Goal: Transaction & Acquisition: Purchase product/service

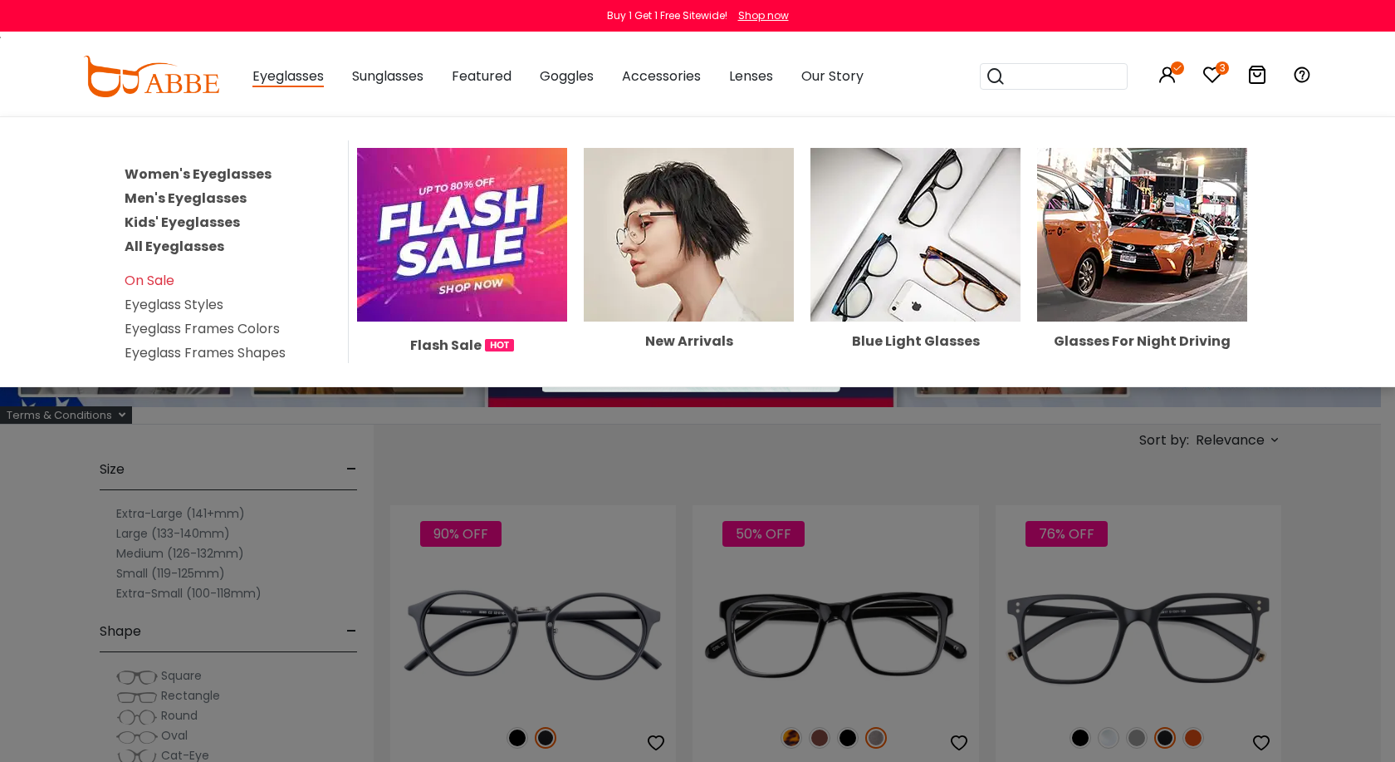
click at [164, 167] on link "Women's Eyeglasses" at bounding box center [198, 173] width 147 height 19
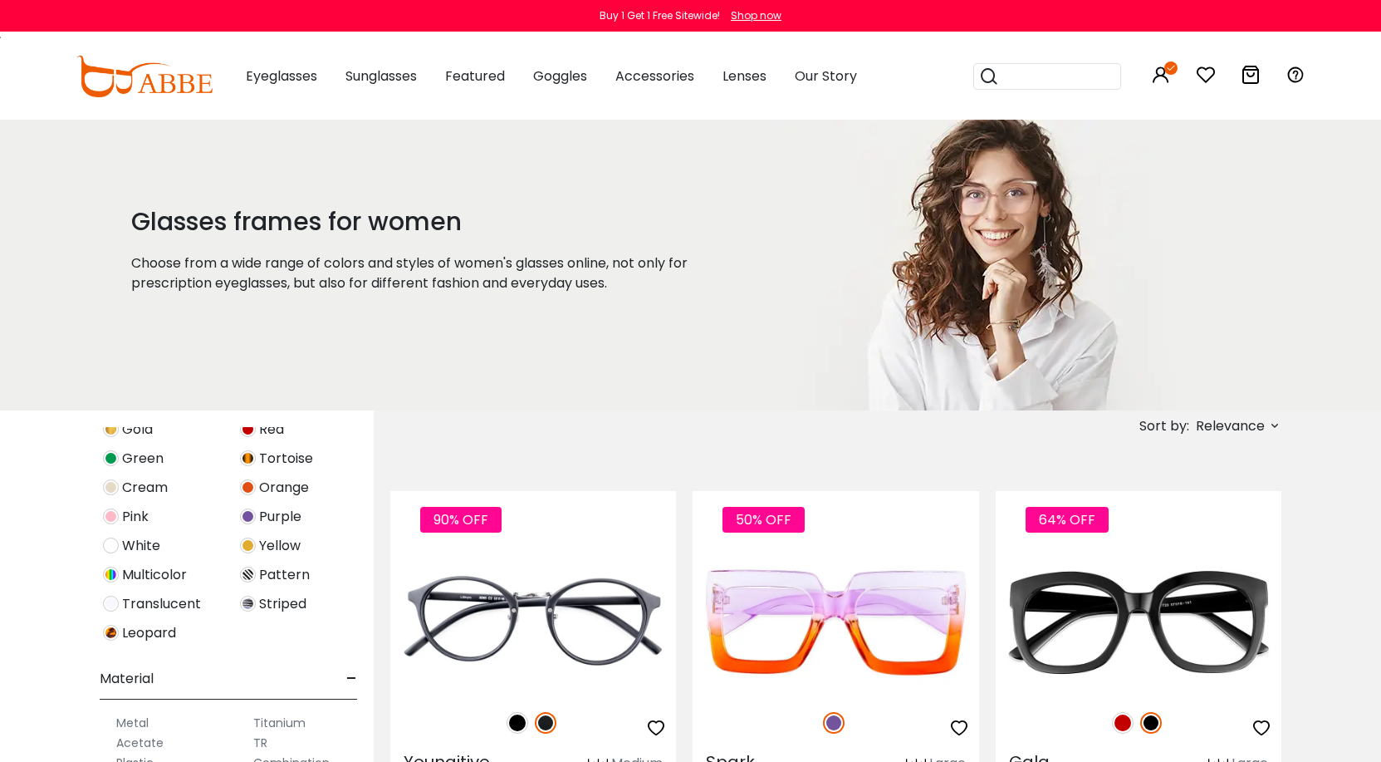
scroll to position [691, 0]
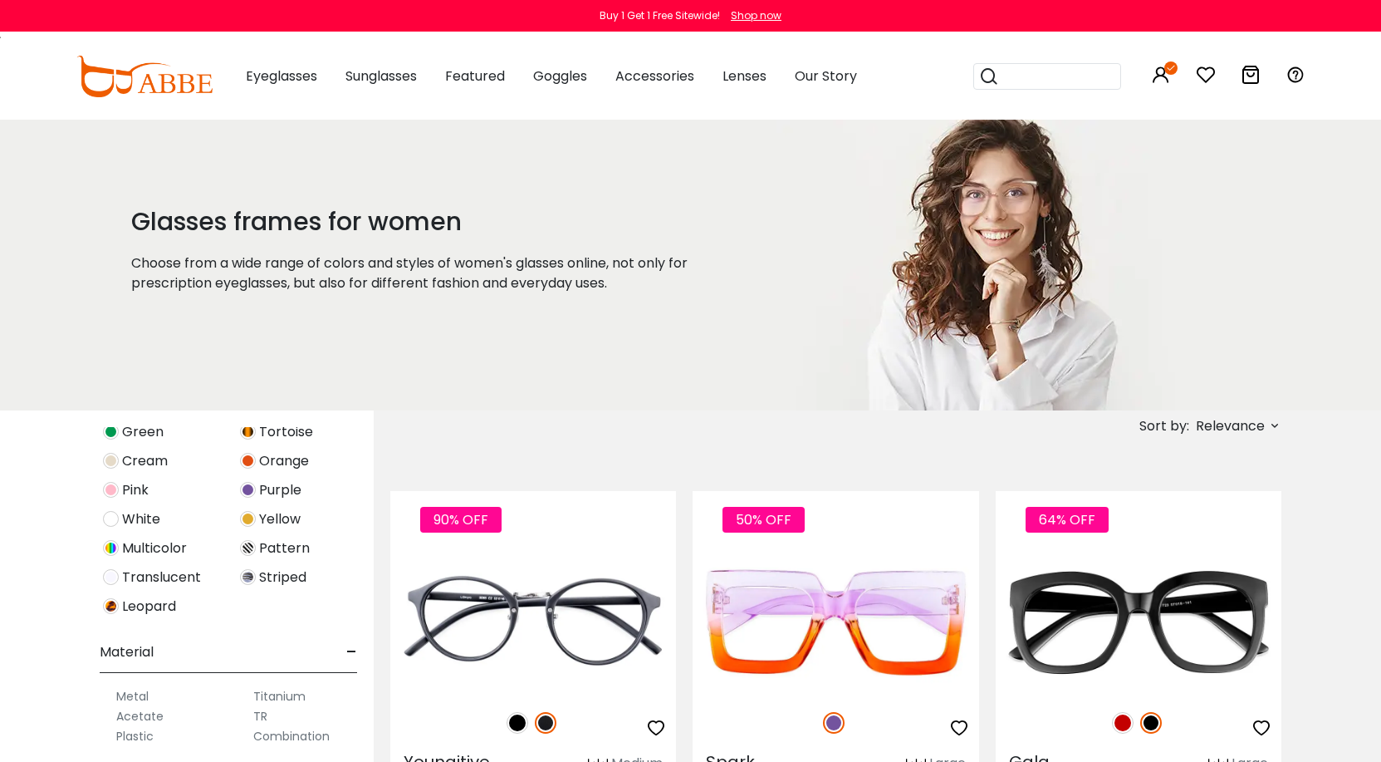
click at [144, 695] on label "Metal" at bounding box center [132, 696] width 32 height 20
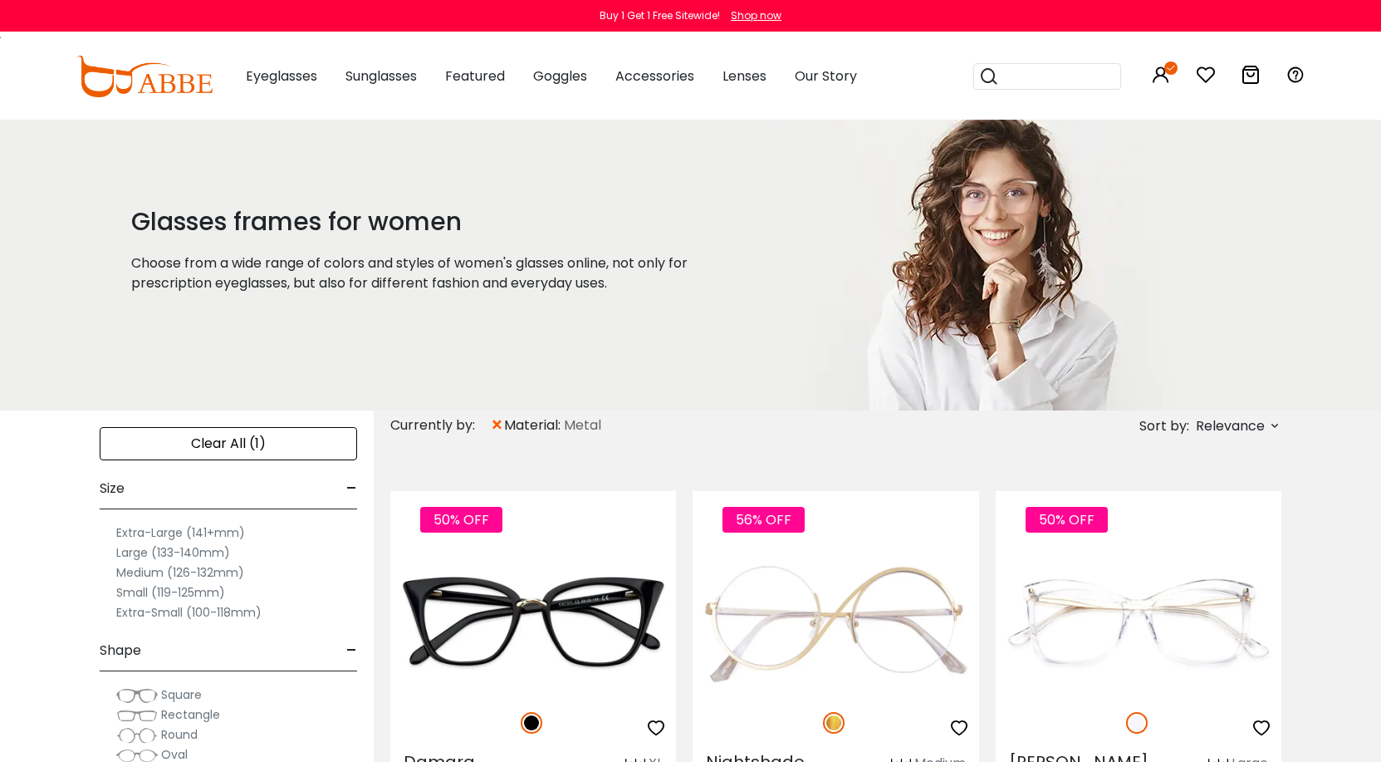
click at [1273, 429] on icon at bounding box center [1274, 425] width 13 height 13
click at [1153, 531] on label "Prices Low To High" at bounding box center [1213, 533] width 120 height 20
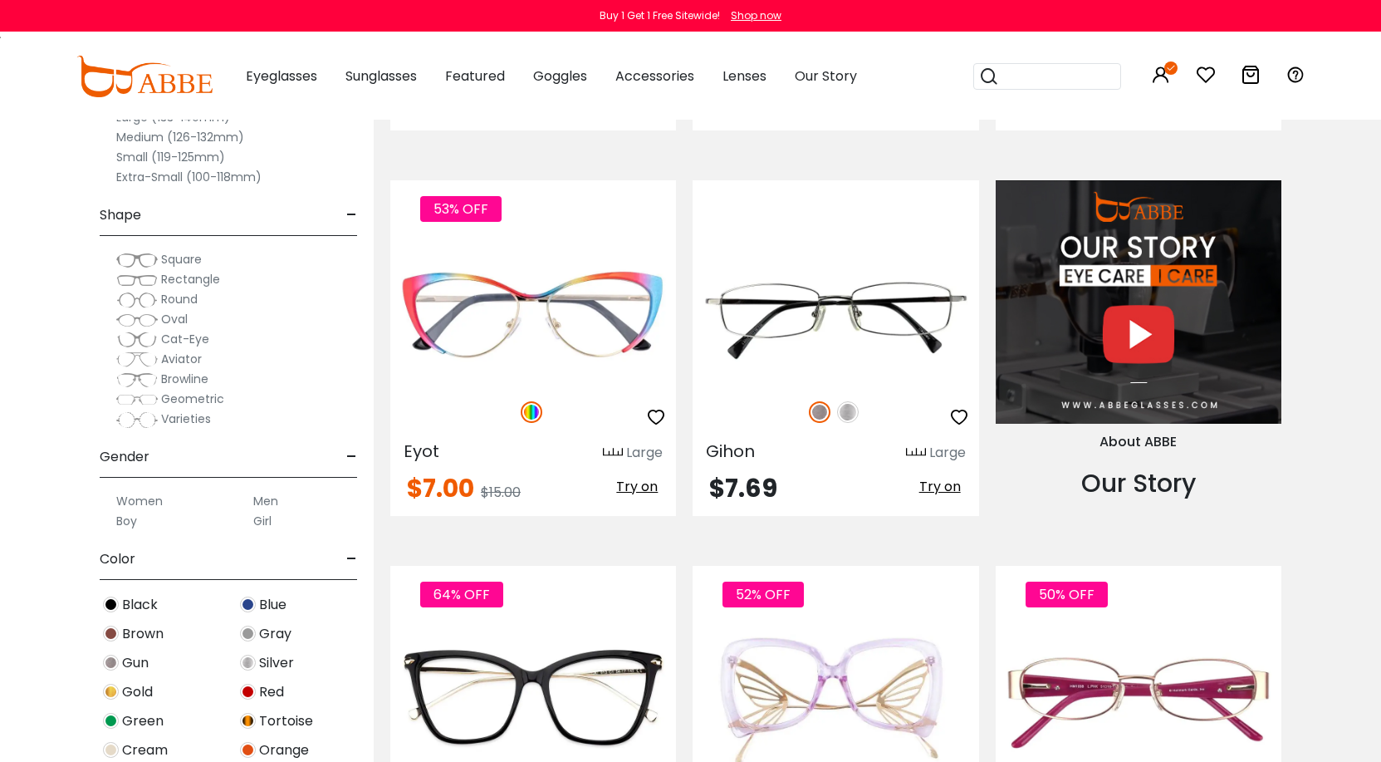
scroll to position [1744, 0]
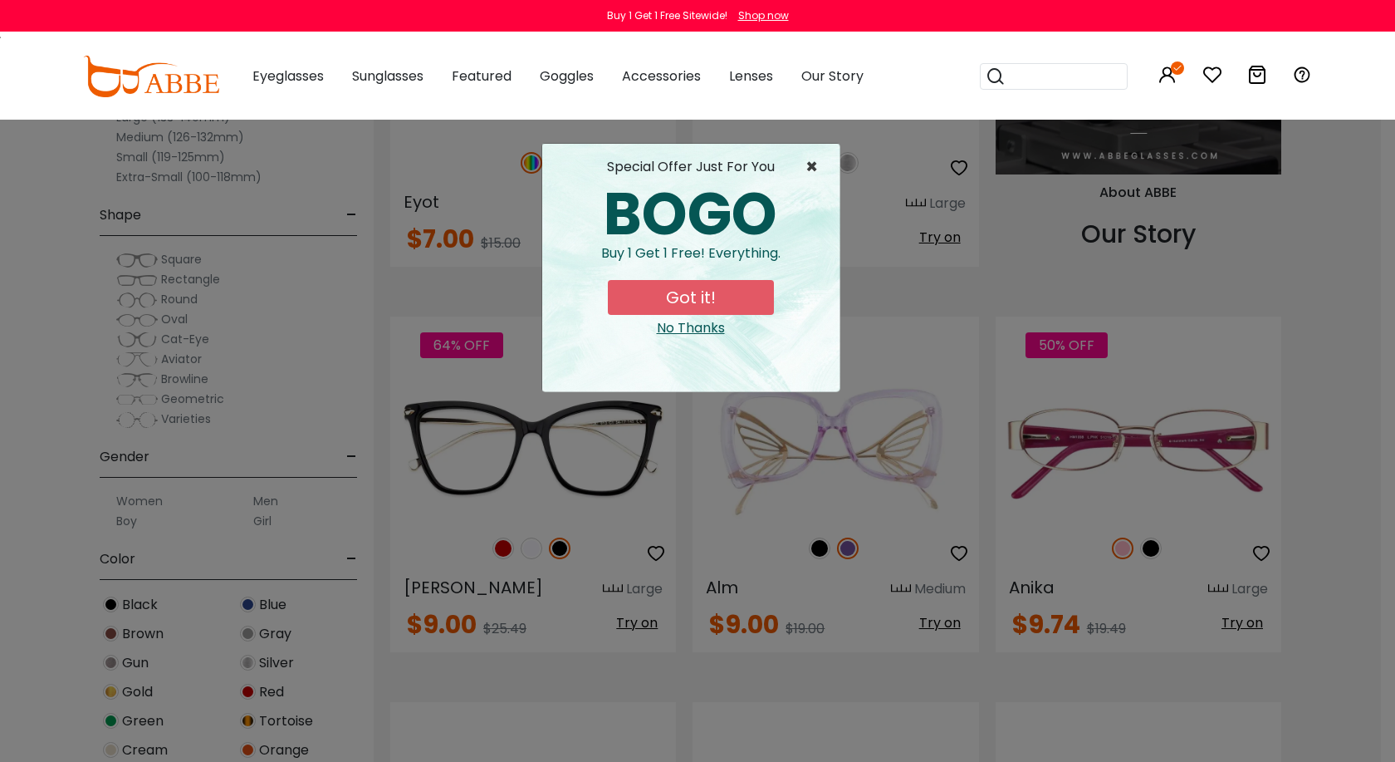
click at [809, 167] on span "×" at bounding box center [816, 167] width 21 height 20
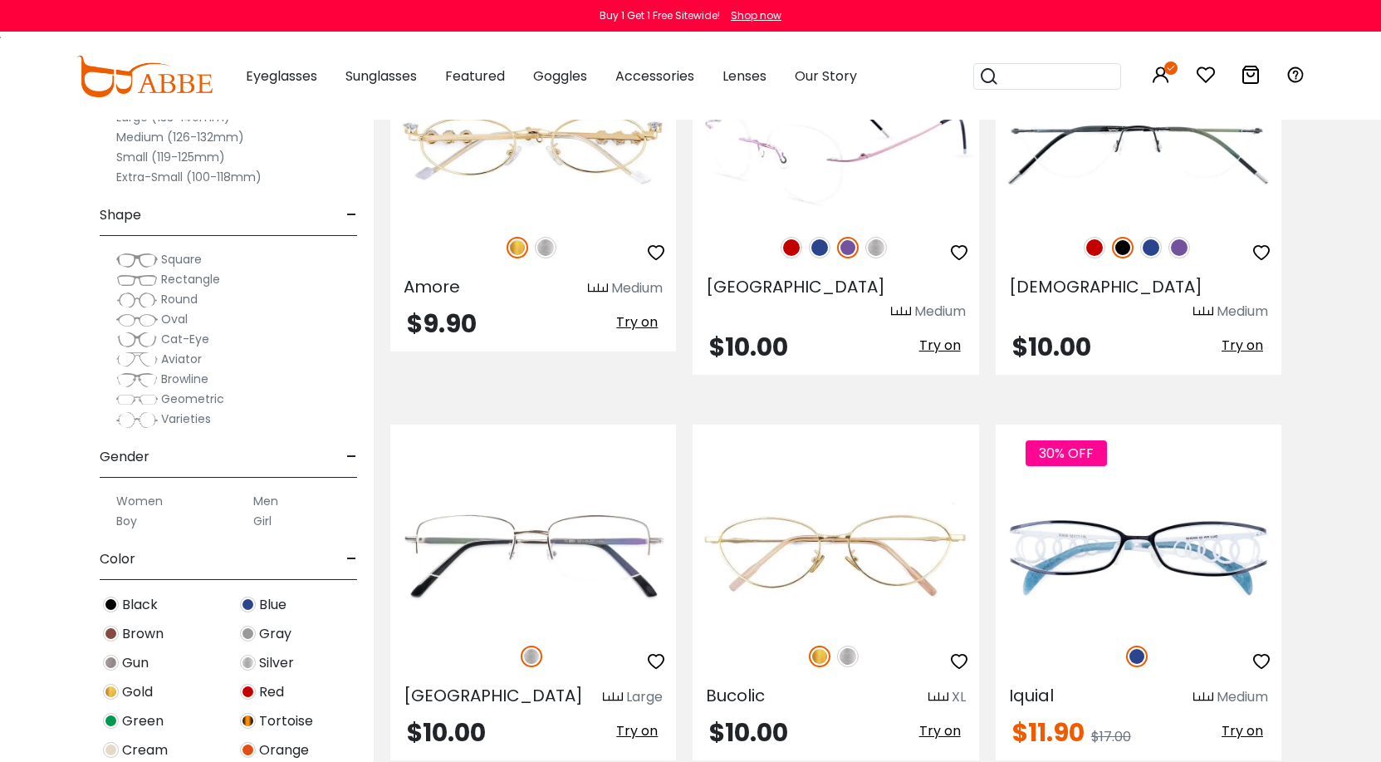
scroll to position [2491, 0]
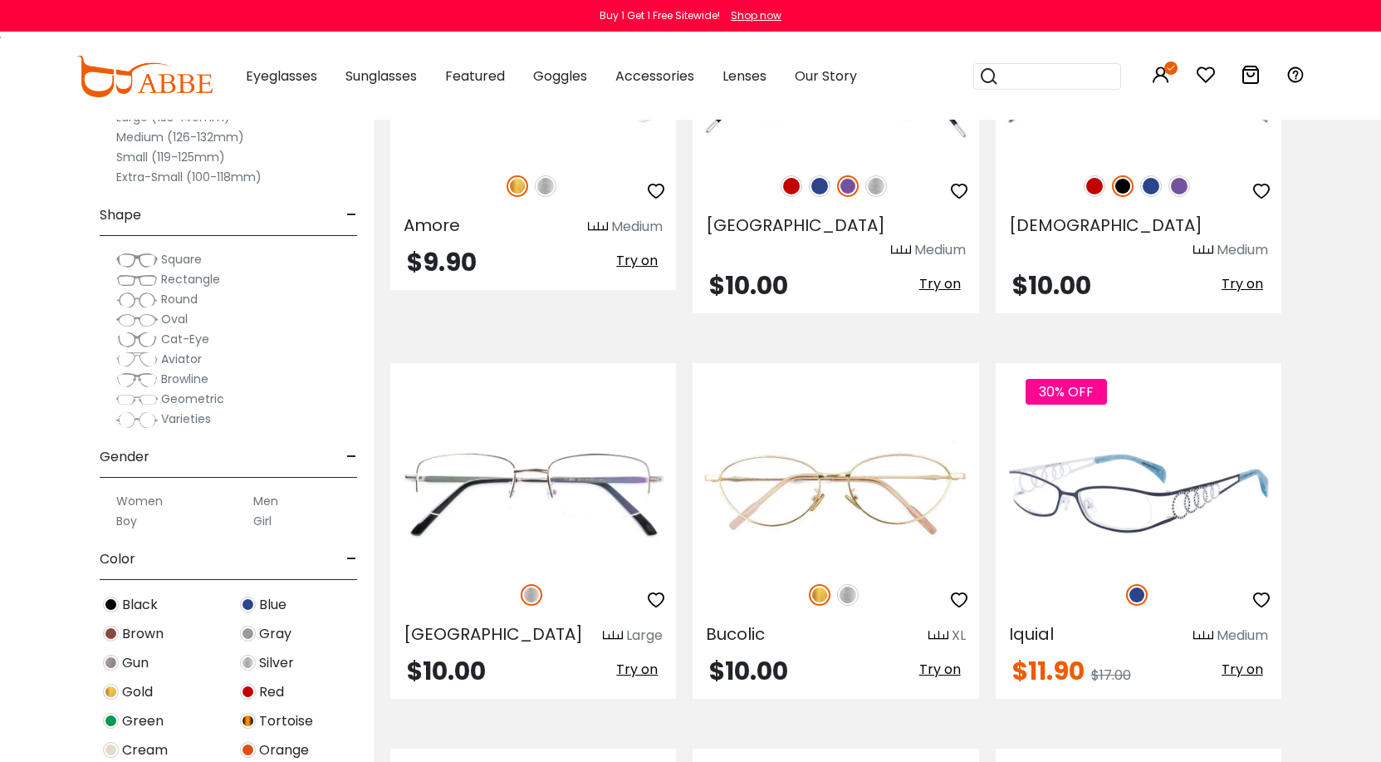
click at [1128, 499] on img at bounding box center [1139, 494] width 286 height 143
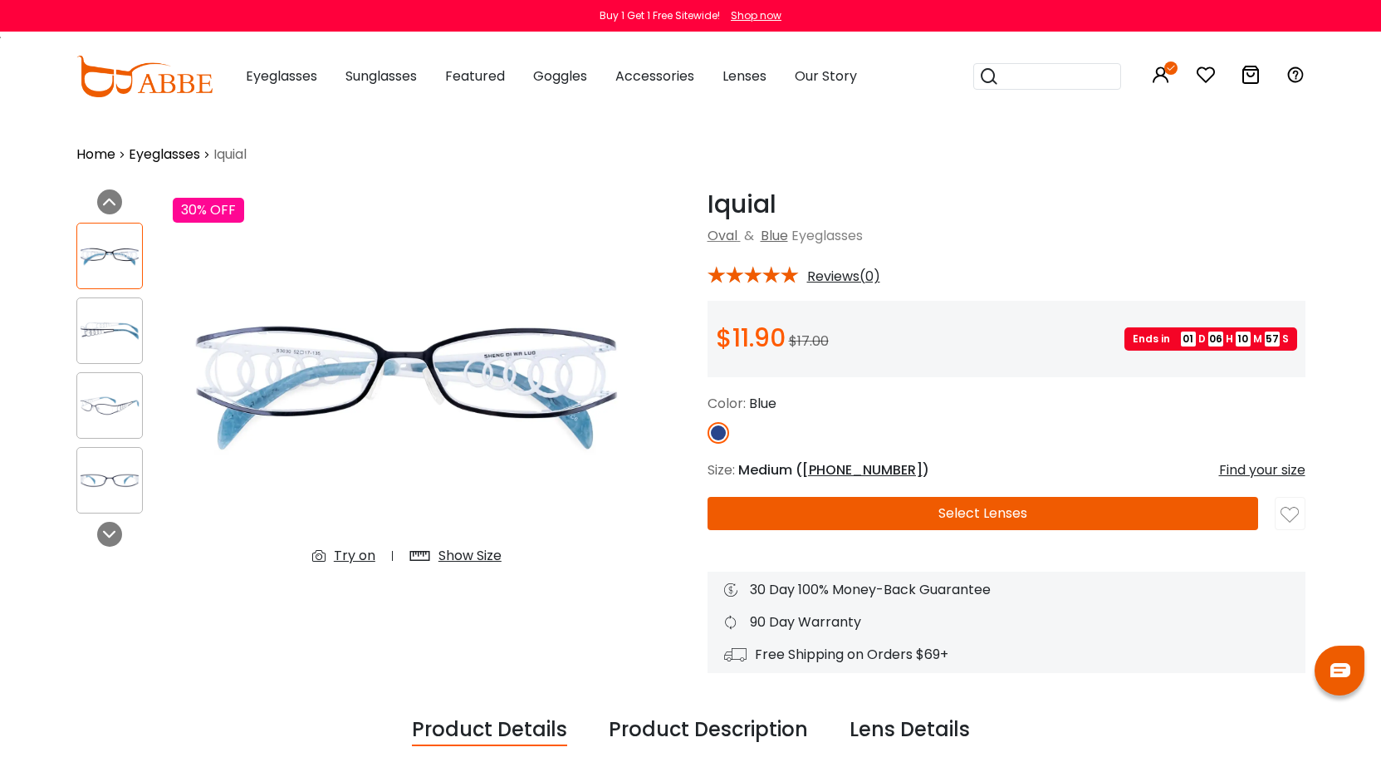
click at [966, 512] on button "Select Lenses" at bounding box center [983, 513] width 551 height 33
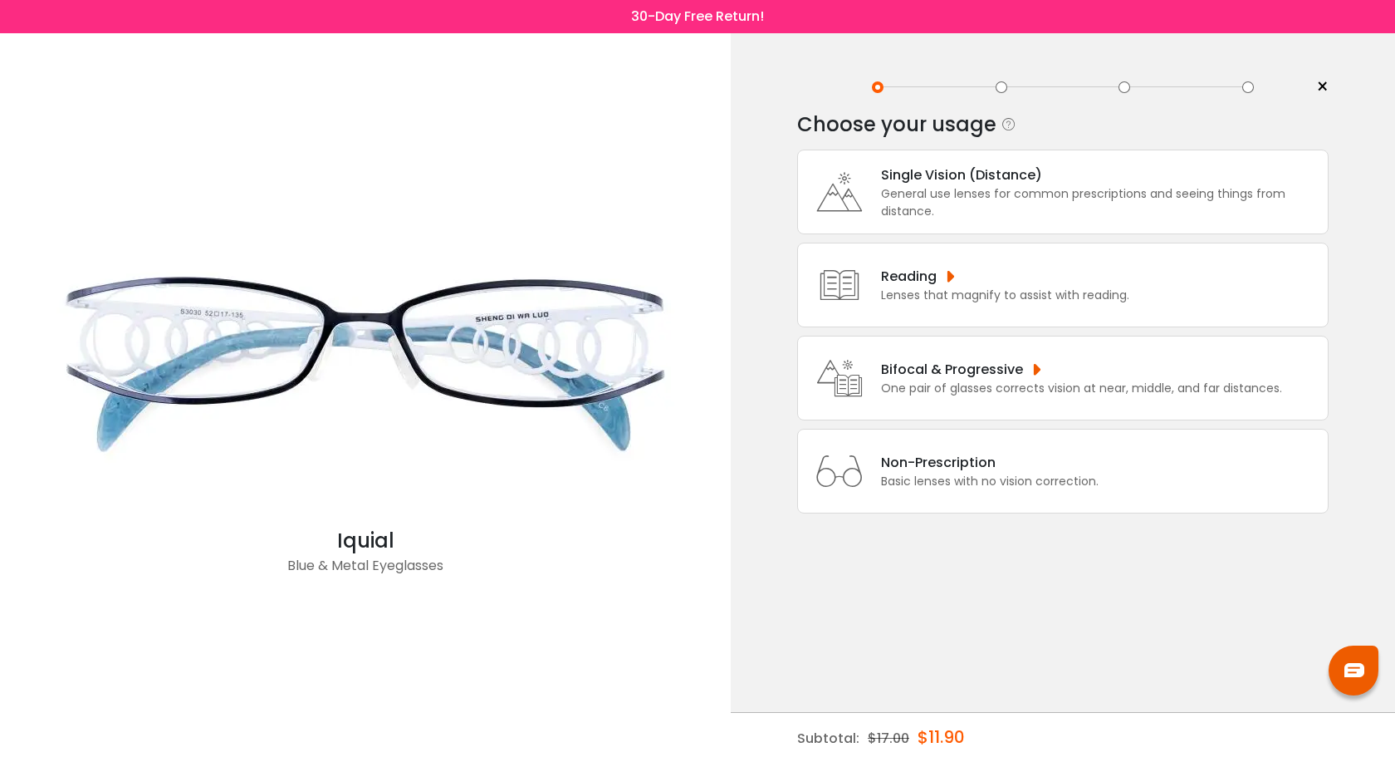
click at [922, 167] on div "Single Vision (Distance)" at bounding box center [1100, 174] width 438 height 21
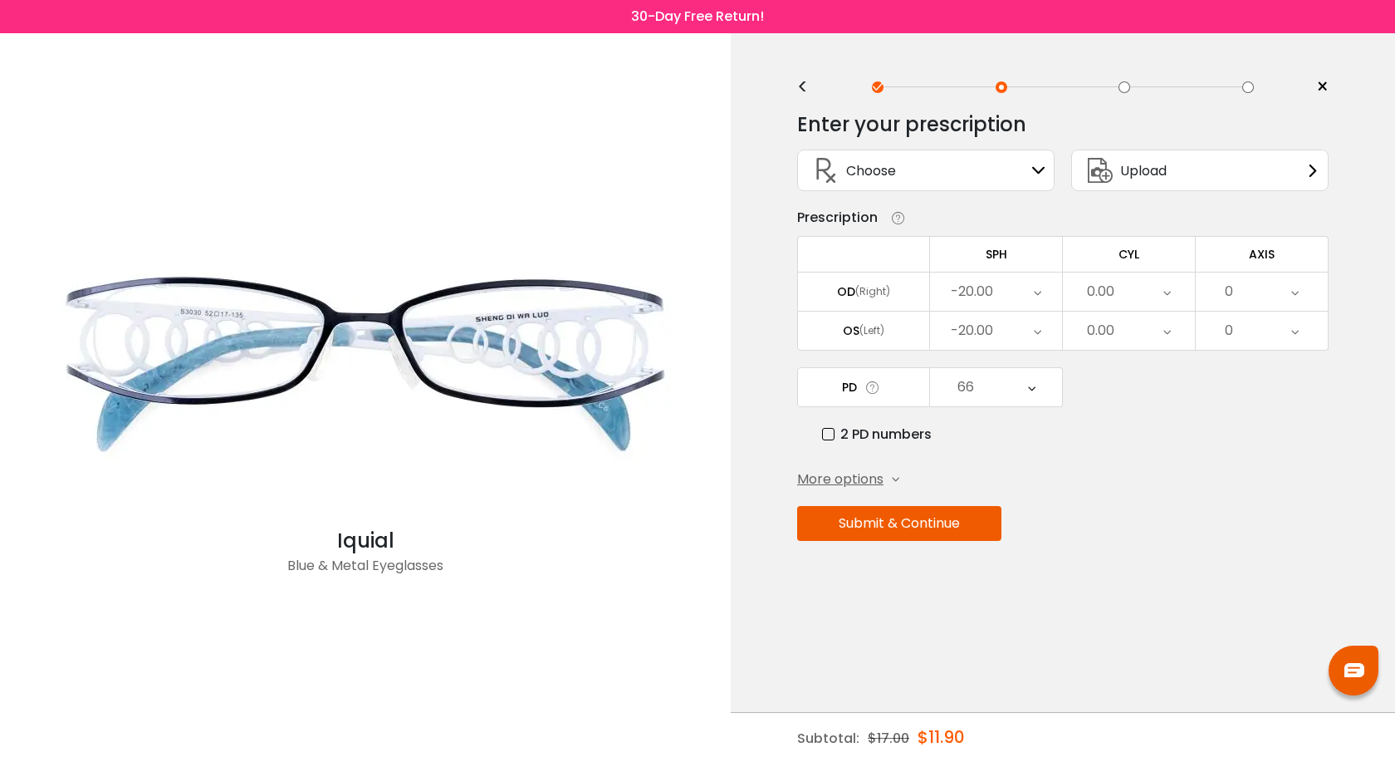
click at [1039, 294] on icon at bounding box center [1037, 291] width 7 height 38
click at [1002, 442] on li "-15.50" at bounding box center [996, 449] width 132 height 30
click at [1032, 329] on div "-20.00" at bounding box center [996, 330] width 132 height 38
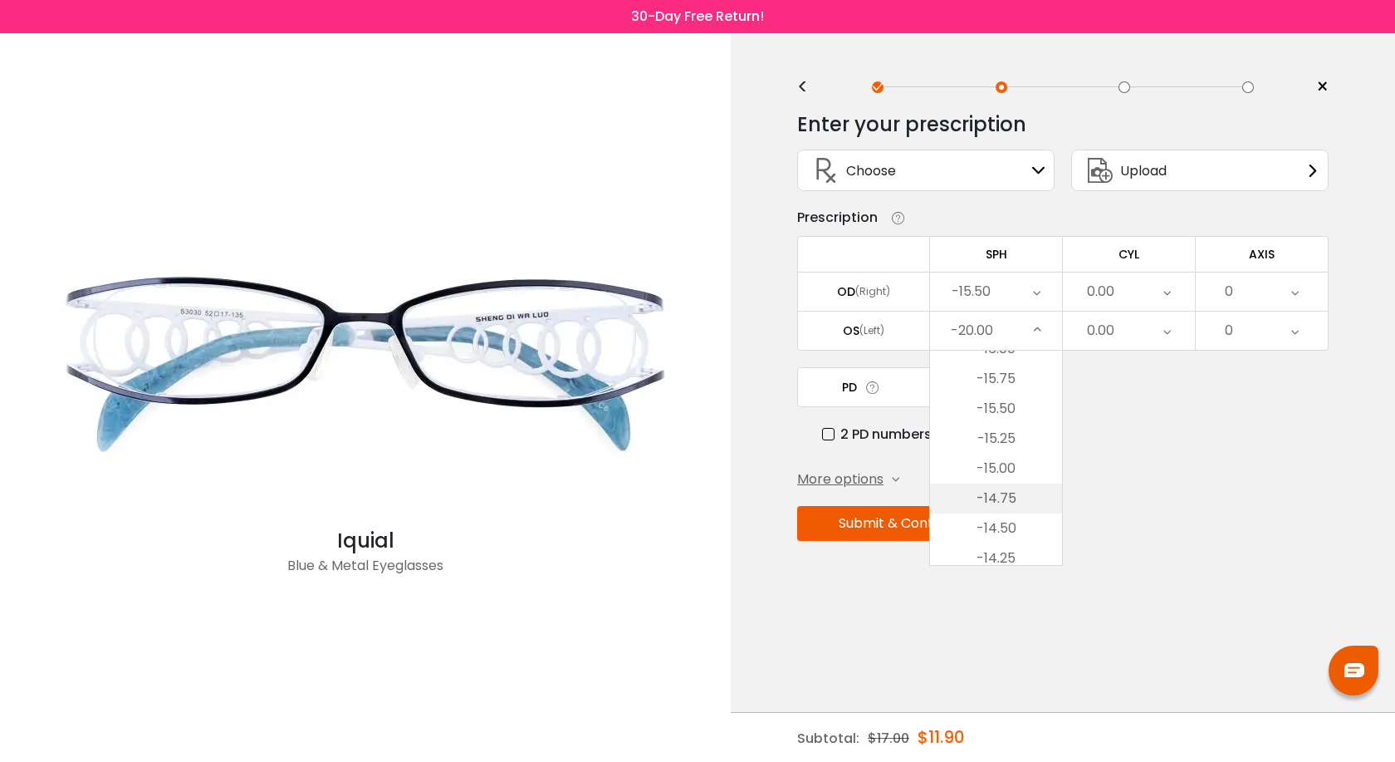
scroll to position [498, 0]
click at [1001, 405] on li "-15.50" at bounding box center [996, 405] width 132 height 30
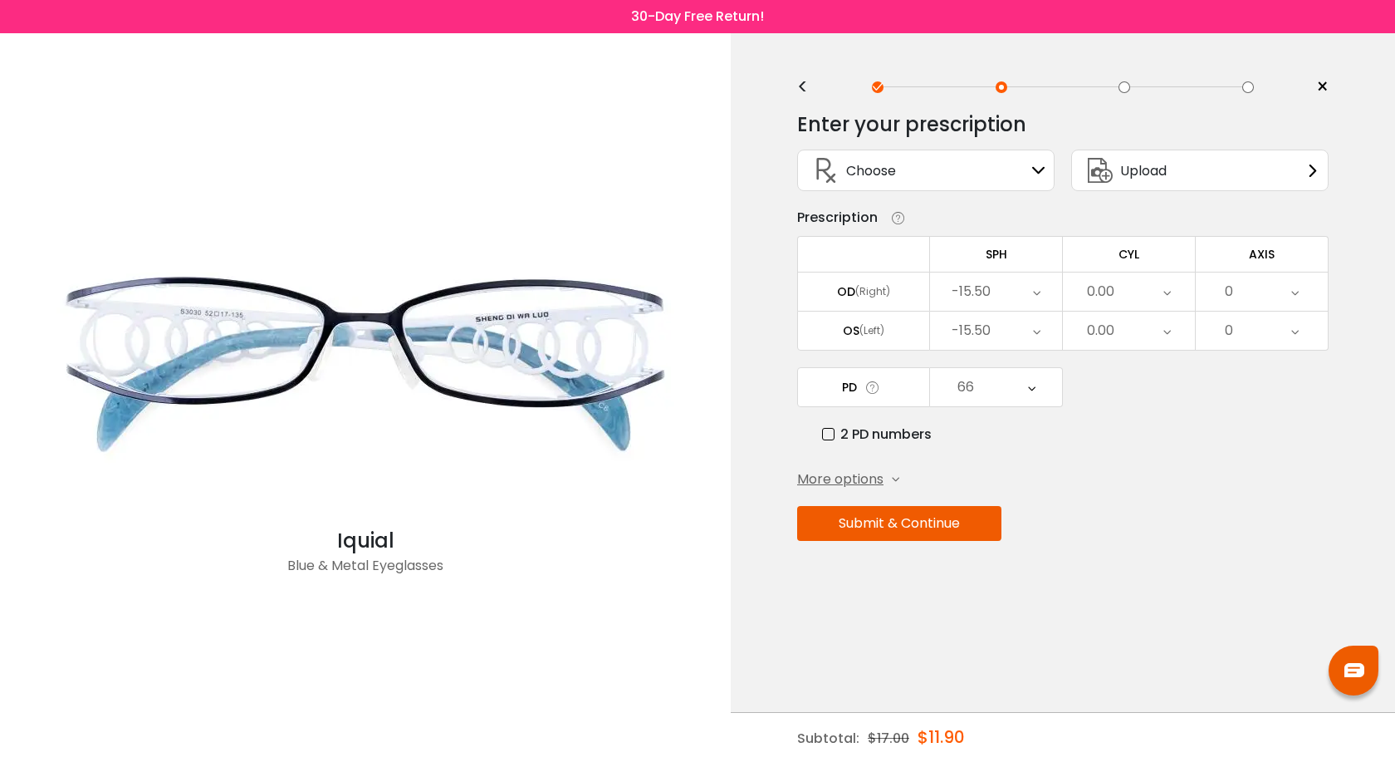
click at [1166, 292] on icon at bounding box center [1167, 291] width 7 height 38
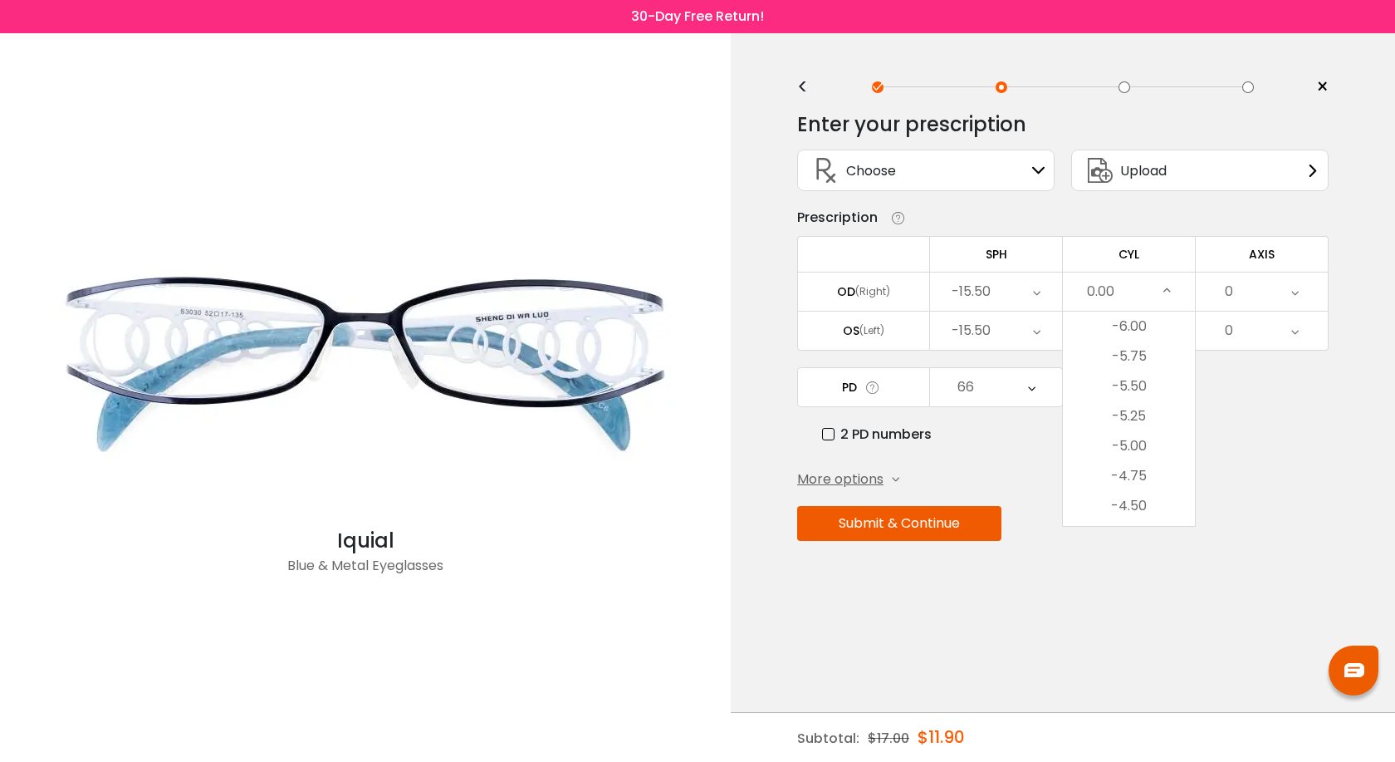
click at [1002, 445] on div "Enter your prescription SPH (Sphere) Lens strength needed to correct your visio…" at bounding box center [1063, 362] width 532 height 524
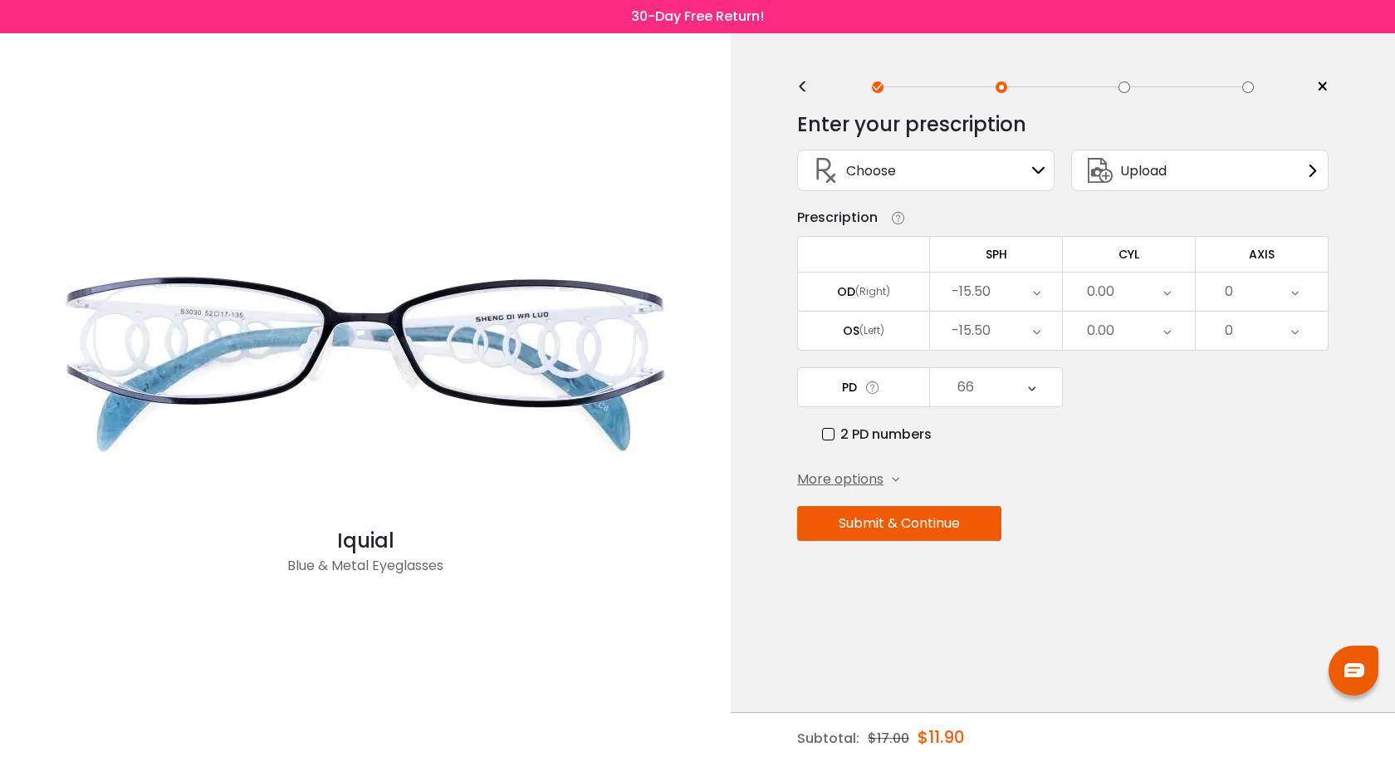
click at [899, 526] on button "Submit & Continue" at bounding box center [899, 523] width 204 height 35
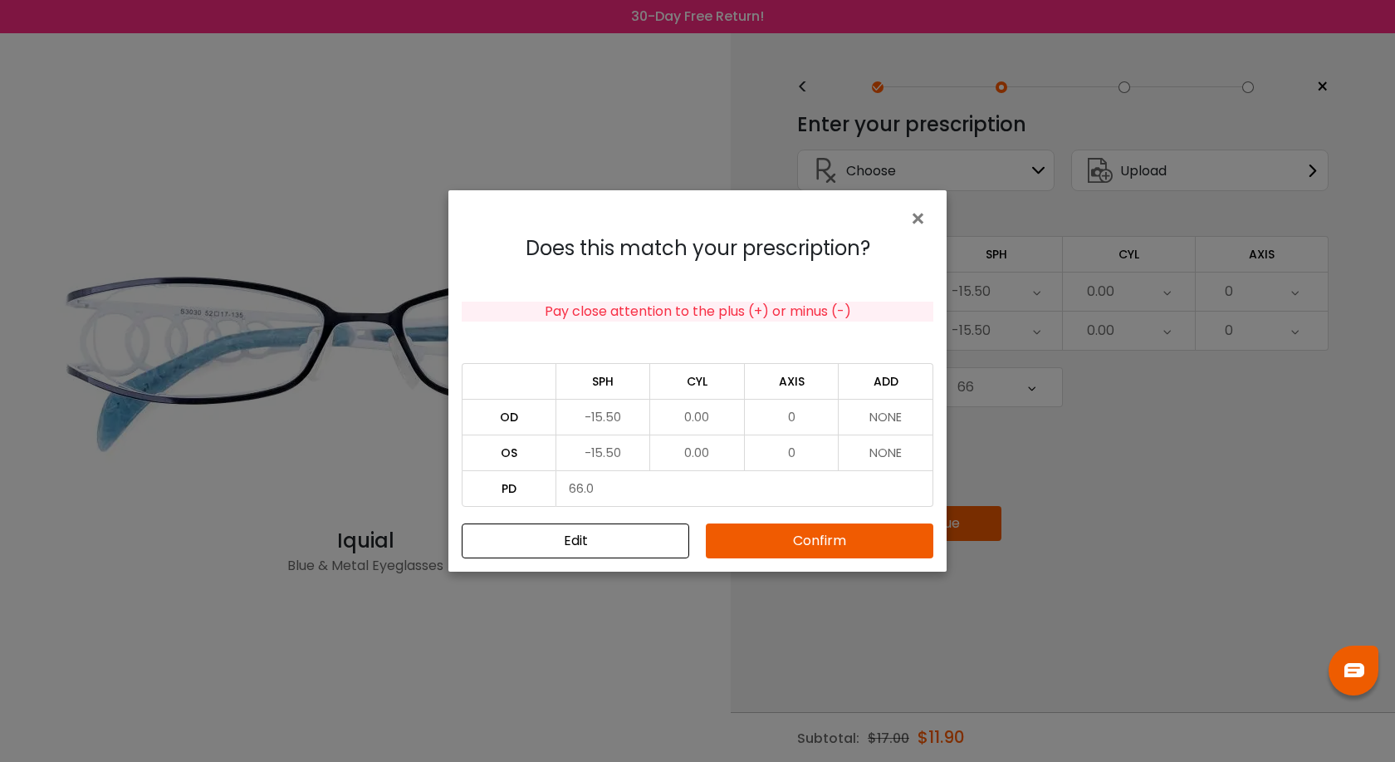
click at [806, 525] on button "Confirm" at bounding box center [820, 540] width 228 height 35
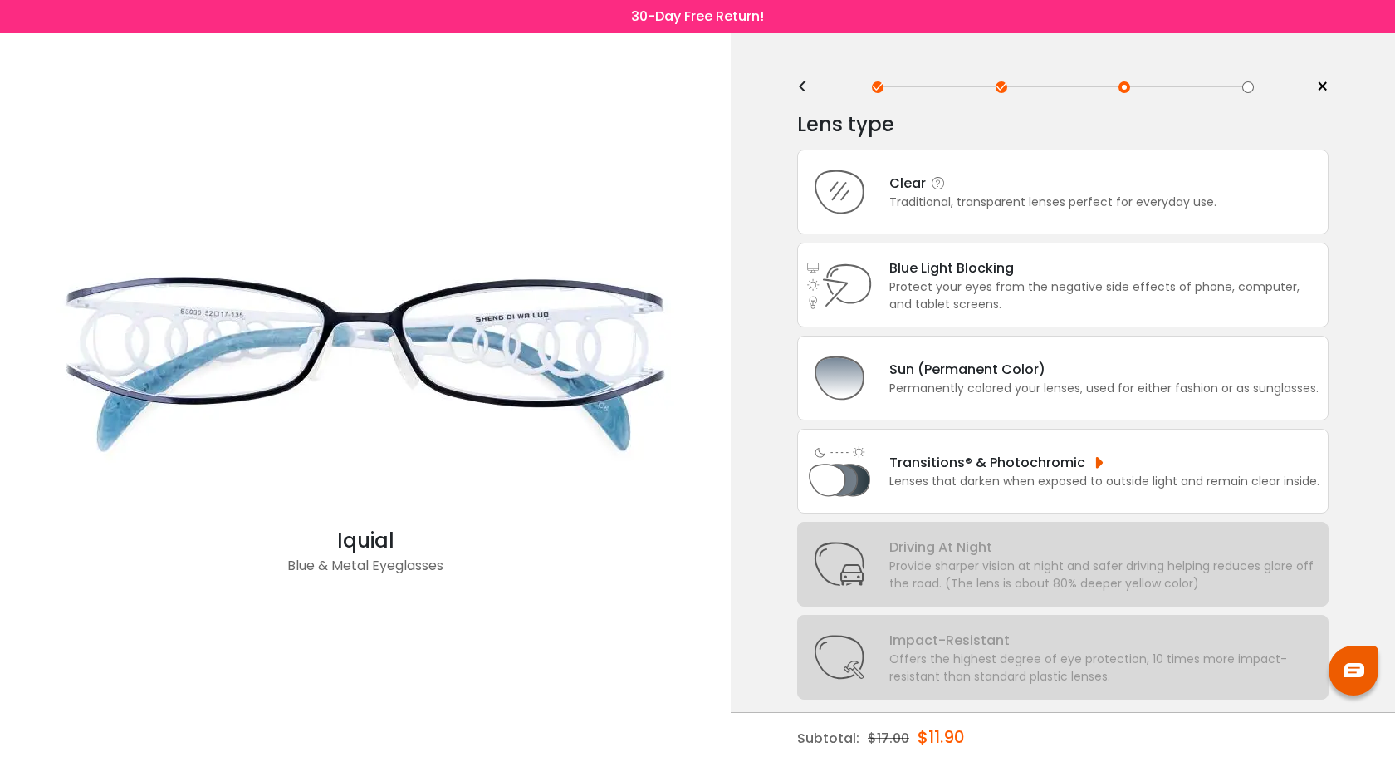
click at [855, 192] on icon at bounding box center [839, 192] width 66 height 66
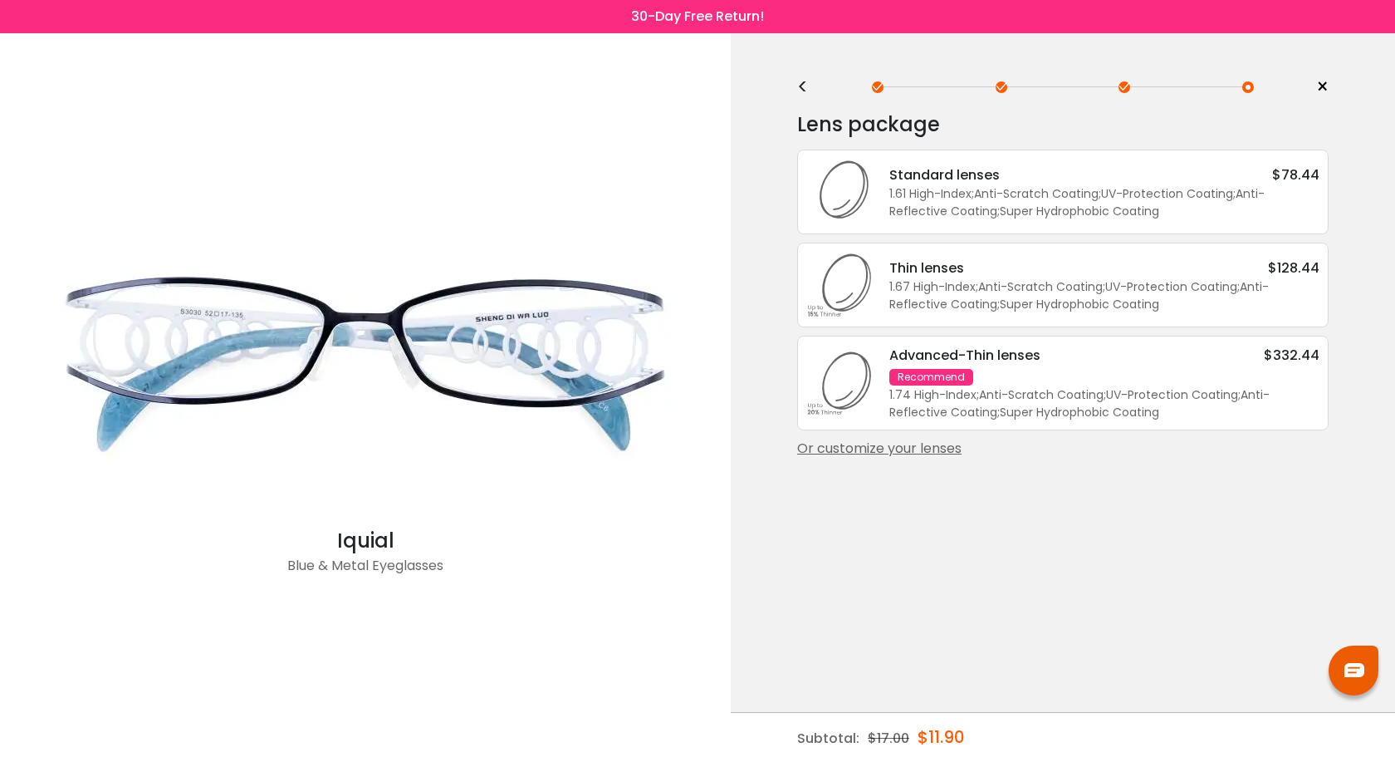
click at [893, 453] on div "Or customize your lenses" at bounding box center [1063, 448] width 532 height 20
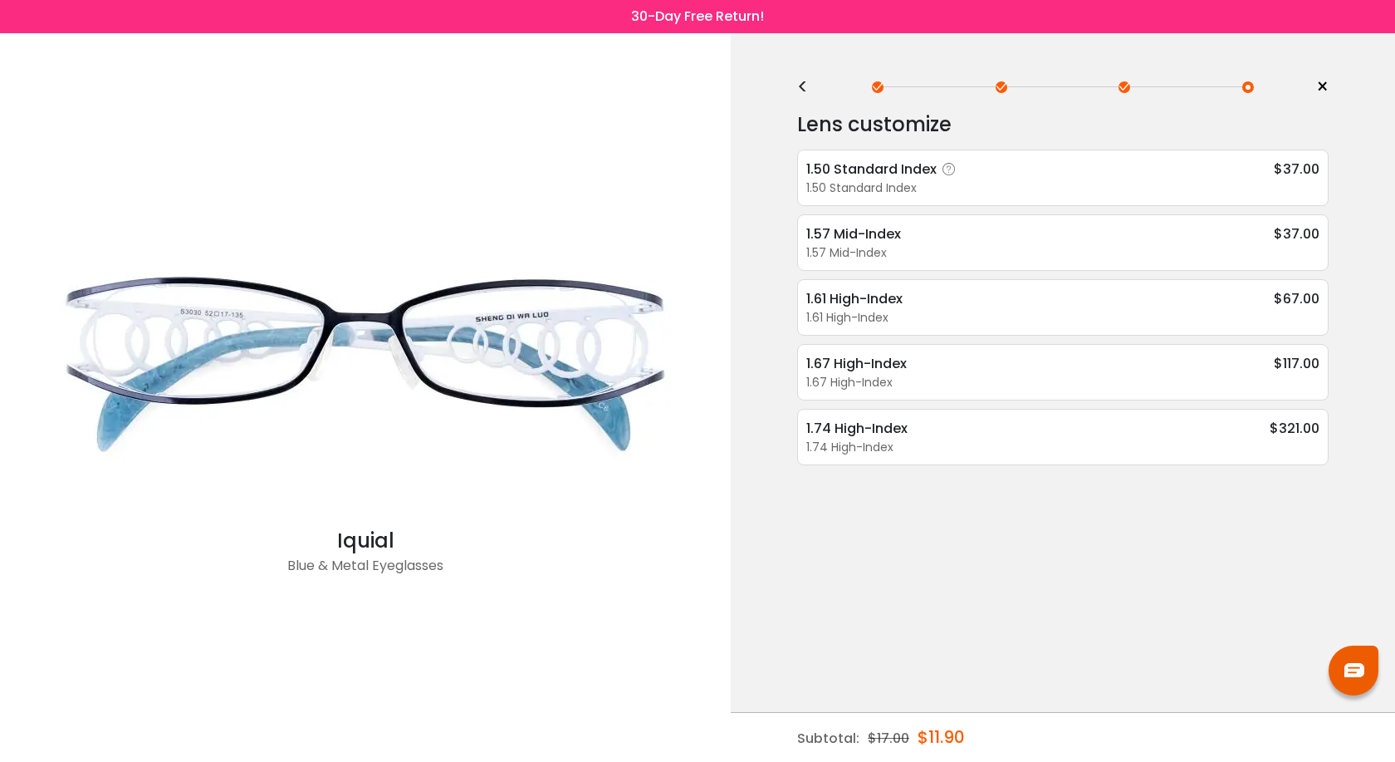
click at [849, 187] on div "1.50 Standard Index" at bounding box center [1062, 187] width 513 height 17
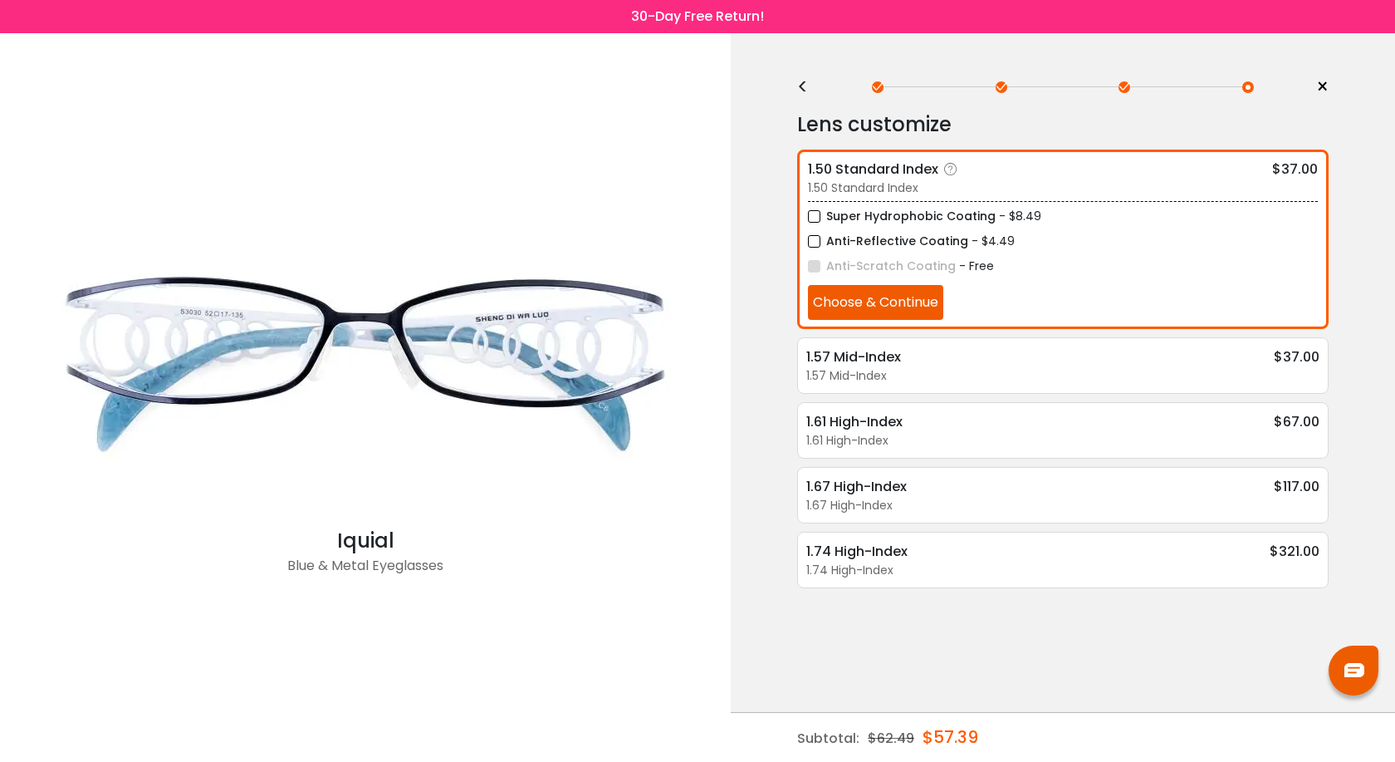
click at [861, 306] on button "Choose & Continue" at bounding box center [875, 302] width 135 height 35
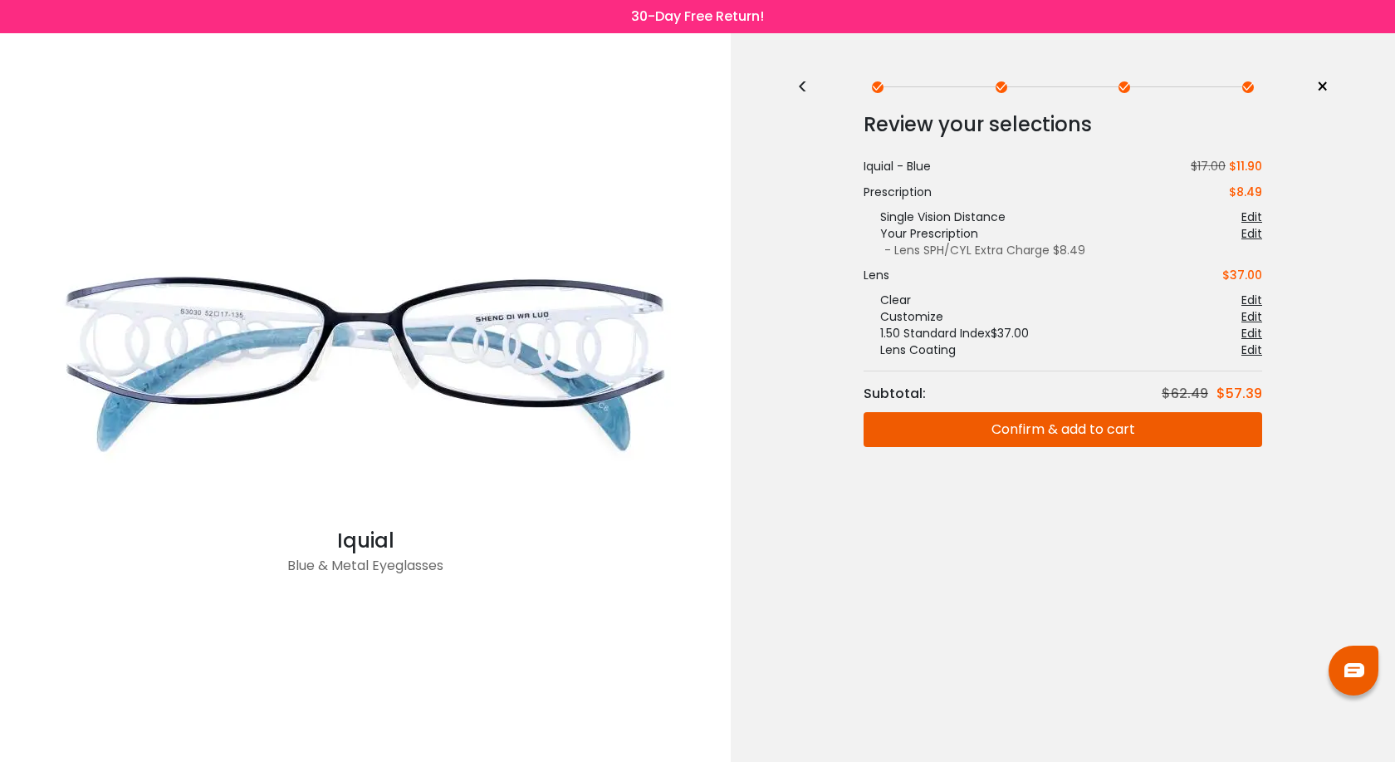
click at [1060, 431] on button "Confirm & add to cart" at bounding box center [1063, 429] width 399 height 35
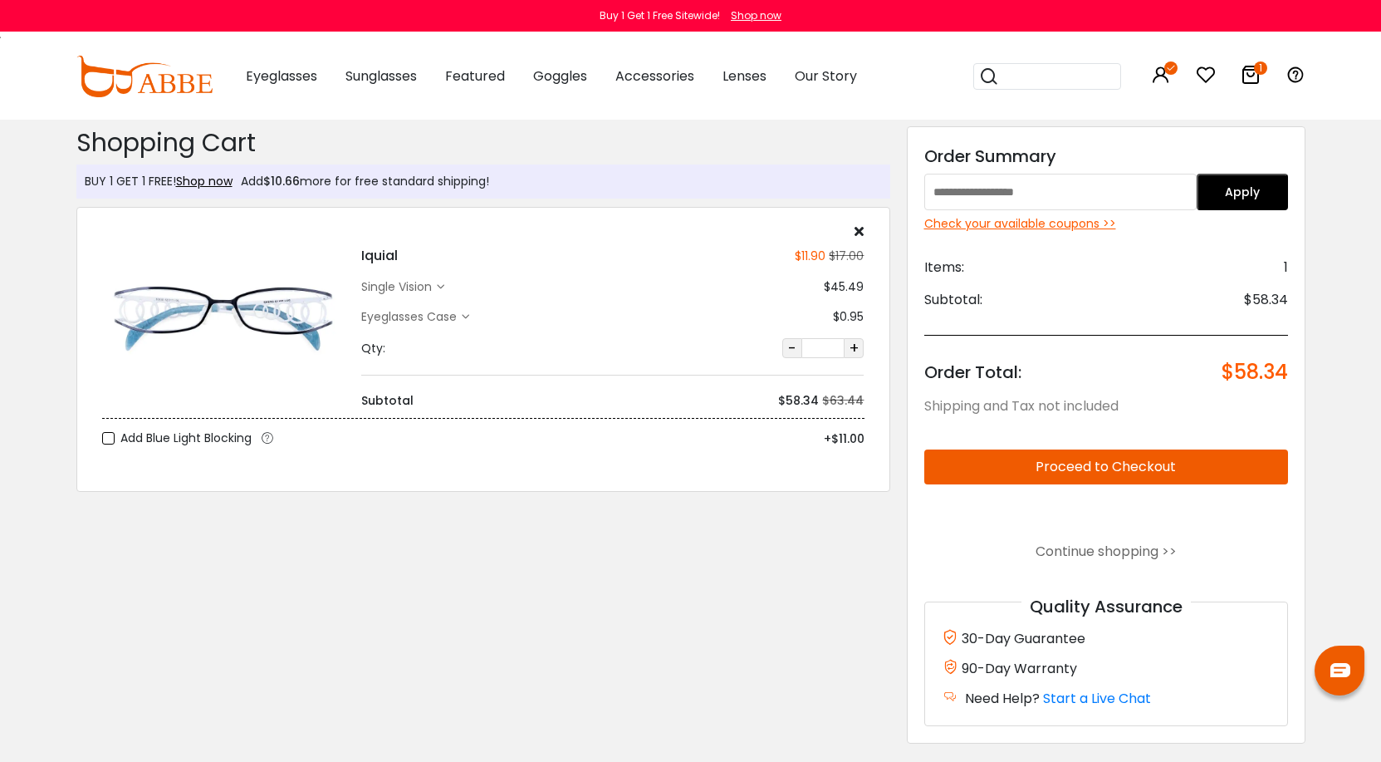
click at [1071, 193] on input "text" at bounding box center [1060, 192] width 273 height 37
type input "******"
click at [1235, 199] on button "Apply" at bounding box center [1242, 192] width 91 height 37
